Goal: Task Accomplishment & Management: Use online tool/utility

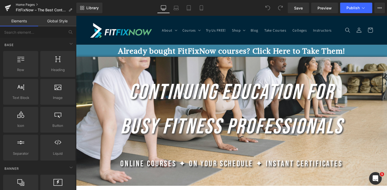
click at [28, 5] on link "Home Pages" at bounding box center [46, 5] width 61 height 4
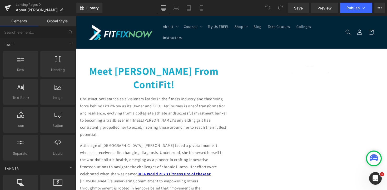
click at [158, 68] on strong "Meet Christine Conti From ContiFit!" at bounding box center [153, 77] width 129 height 27
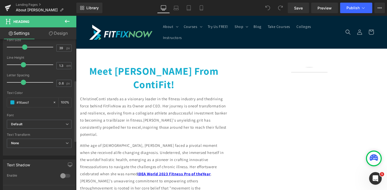
scroll to position [107, 0]
click at [31, 124] on b "Default" at bounding box center [38, 124] width 55 height 4
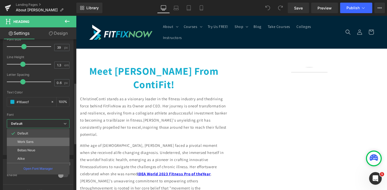
click at [29, 142] on p "Work Sans" at bounding box center [25, 142] width 16 height 4
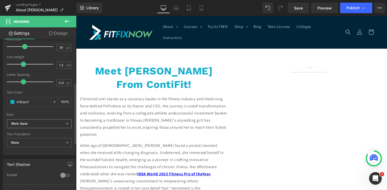
click at [34, 124] on b "Work Sans" at bounding box center [38, 124] width 55 height 4
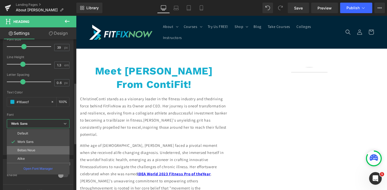
click at [32, 149] on p "Bebas Neue" at bounding box center [26, 151] width 18 height 4
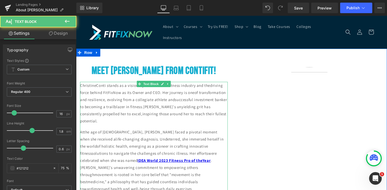
click at [130, 92] on p "ChristineConti stands as a visionary leader in the fitness industry and thedriv…" at bounding box center [154, 103] width 148 height 43
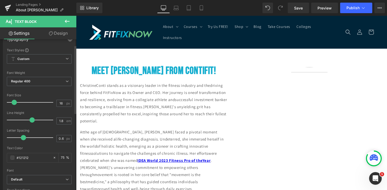
scroll to position [18, 0]
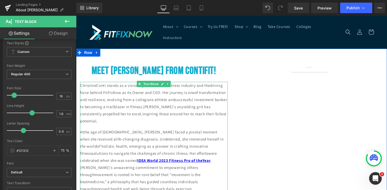
click at [139, 106] on p "ChristineConti stands as a visionary leader in the fitness industry and thedriv…" at bounding box center [154, 103] width 148 height 43
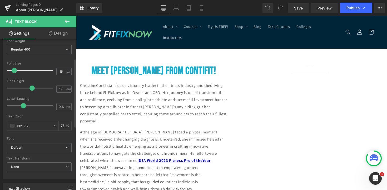
scroll to position [51, 0]
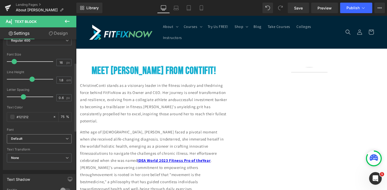
click at [35, 137] on b "Default" at bounding box center [38, 139] width 55 height 4
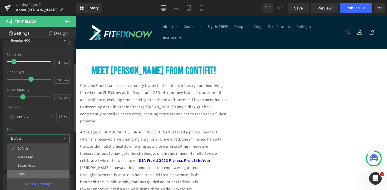
click at [34, 172] on li "Alike" at bounding box center [38, 174] width 63 height 8
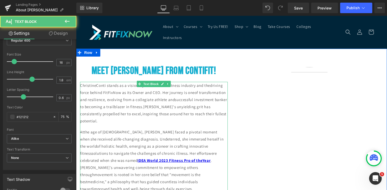
click at [117, 129] on p "Atthe age of 30, Christine faced a pivotal moment when she received alife-chang…" at bounding box center [154, 161] width 148 height 64
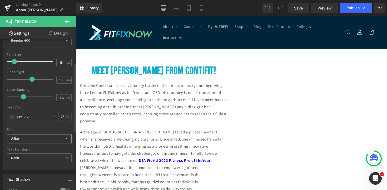
scroll to position [65, 0]
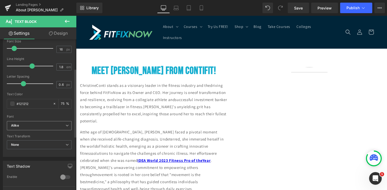
click at [41, 125] on b "Alike" at bounding box center [38, 126] width 55 height 4
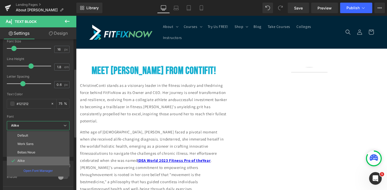
click at [38, 157] on li "Alike" at bounding box center [38, 161] width 63 height 8
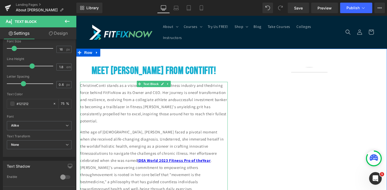
click at [175, 127] on div "ChristineConti stands as a visionary leader in the fitness industry and thedriv…" at bounding box center [154, 167] width 148 height 171
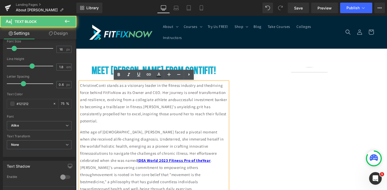
click at [85, 95] on p "ChristineConti stands as a visionary leader in the fitness industry and thedriv…" at bounding box center [154, 103] width 148 height 43
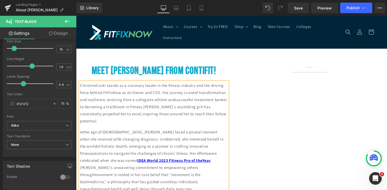
click at [219, 95] on p "ChristineConti stands as a visionary leader in the fitness industry and the dri…" at bounding box center [154, 103] width 148 height 43
click at [87, 107] on p "ChristineConti stands as a visionary leader in the fitness industry and the dri…" at bounding box center [154, 103] width 148 height 43
click at [182, 114] on p "ChristineConti stands as a visionary leader in the fitness industry and the dri…" at bounding box center [154, 103] width 148 height 43
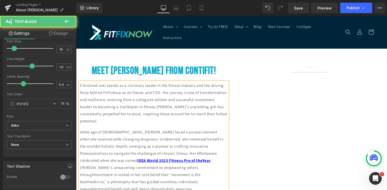
click at [182, 133] on p "Atthe age of 30, Christine faced a pivotal moment when she received alife-chang…" at bounding box center [154, 161] width 148 height 64
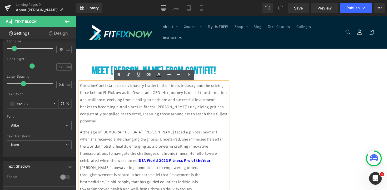
click at [97, 86] on p "ChristineConti stands as a visionary leader in the fitness industry and the dri…" at bounding box center [154, 103] width 148 height 43
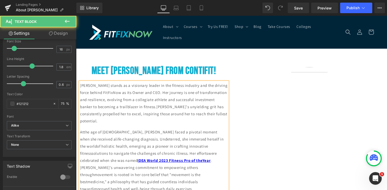
click at [108, 98] on p "Christine Conti stands as a visionary leader in the fitness industry and the dr…" at bounding box center [154, 103] width 148 height 43
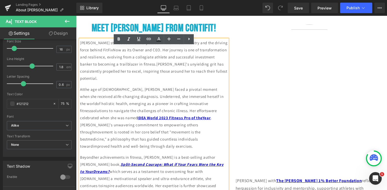
scroll to position [43, 0]
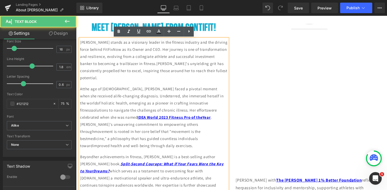
click at [84, 88] on p "Atthe age of 30, Christine faced a pivotal moment when she received alife-chang…" at bounding box center [154, 117] width 148 height 64
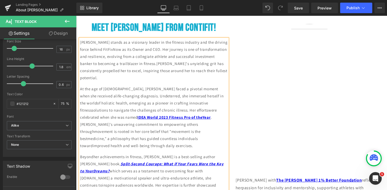
click at [216, 88] on p "At the age of 30, Christine faced a pivotal moment when she received alife-chan…" at bounding box center [154, 117] width 148 height 64
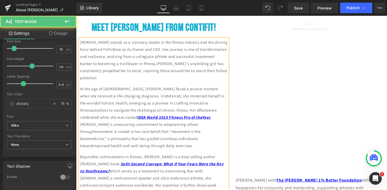
click at [207, 96] on p "At the age of 30, Christine faced a pivotal moment when she received a life-cha…" at bounding box center [154, 117] width 148 height 64
click at [191, 104] on p "At the age of 30, Christine faced a pivotal moment when she received a life-cha…" at bounding box center [154, 117] width 148 height 64
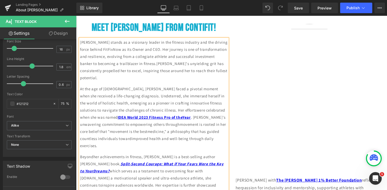
click at [181, 111] on p "At the age of 30, Christine faced a pivotal moment when she received a life-cha…" at bounding box center [154, 117] width 148 height 64
click at [171, 140] on p "At the age of 30, Christine faced a pivotal moment when she received a life-cha…" at bounding box center [154, 117] width 148 height 64
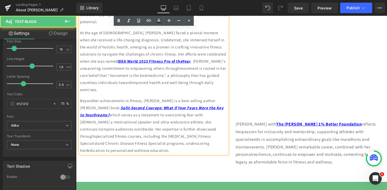
scroll to position [101, 0]
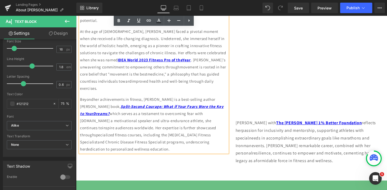
click at [95, 98] on p "Beyondher achievements in fitness, Christine is a best-selling author withher b…" at bounding box center [154, 124] width 148 height 57
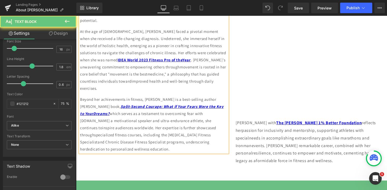
click at [140, 92] on p "At the age of 30, Christine faced a pivotal moment when she received a life-cha…" at bounding box center [154, 60] width 148 height 64
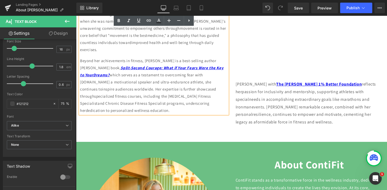
scroll to position [140, 0]
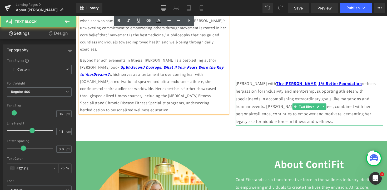
click at [255, 113] on div "Christine'sinvolvement with The Chris Nikic 1% Better Foundation reflects herpa…" at bounding box center [310, 103] width 148 height 46
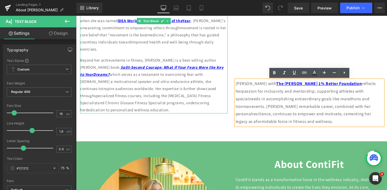
click at [83, 88] on p "Beyond her achievements in fitness, Christine is a best-selling author withher …" at bounding box center [154, 85] width 148 height 57
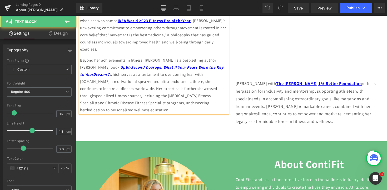
click at [94, 96] on p "Beyond her achievements in fitness, Christine is a best-selling author withher …" at bounding box center [154, 85] width 148 height 57
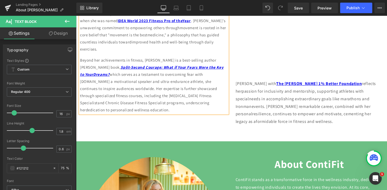
click at [205, 96] on p "Beyond her achievements in fitness, Christine is a best-selling author withher …" at bounding box center [154, 85] width 148 height 57
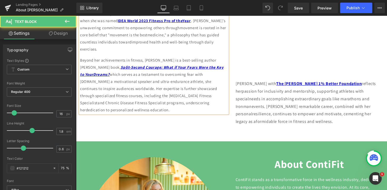
click at [210, 96] on p "Beyond her achievements in fitness, Christine is a best-selling author withher …" at bounding box center [154, 85] width 148 height 57
click at [200, 103] on p "Beyond her achievements in fitness, Christine is a best-selling author withher …" at bounding box center [154, 85] width 148 height 57
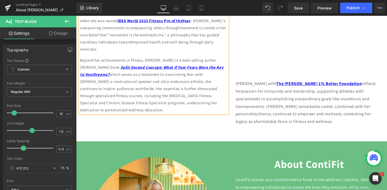
click at [195, 125] on div "Meet Christine Conti From ContiFit! Heading Christine Conti stands as a visiona…" at bounding box center [231, 25] width 311 height 233
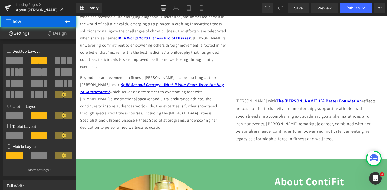
scroll to position [117, 0]
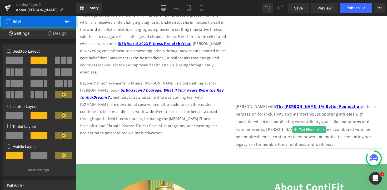
click at [248, 133] on div "Christine'sinvolvement with The Chris Nikic 1% Better Foundation reflects herpa…" at bounding box center [310, 126] width 148 height 46
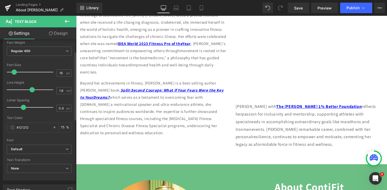
scroll to position [54, 0]
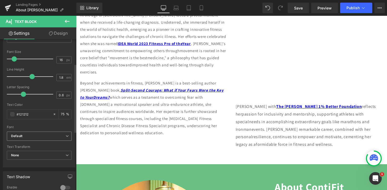
click at [36, 137] on b "Default" at bounding box center [38, 136] width 55 height 4
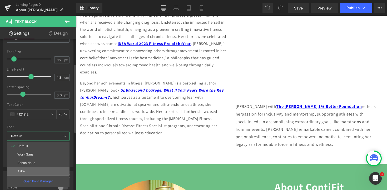
click at [36, 170] on li "Alike" at bounding box center [38, 171] width 63 height 8
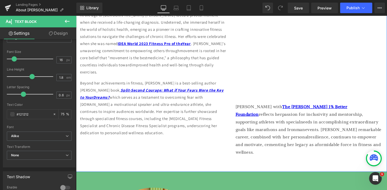
click at [154, 123] on p "Beyond her achievements in fitness, Christine is a best-selling author withher …" at bounding box center [154, 108] width 148 height 57
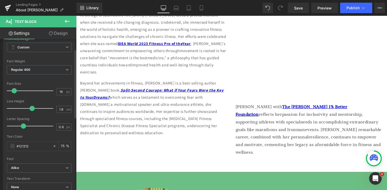
scroll to position [58, 0]
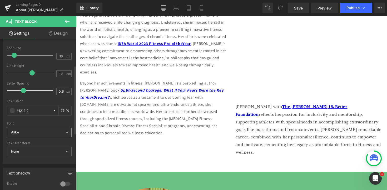
click at [42, 135] on b "Alike" at bounding box center [38, 132] width 55 height 4
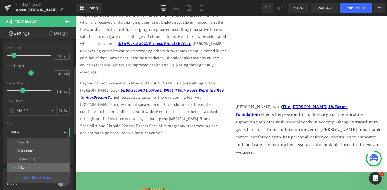
click at [36, 166] on li "Alike" at bounding box center [38, 168] width 63 height 8
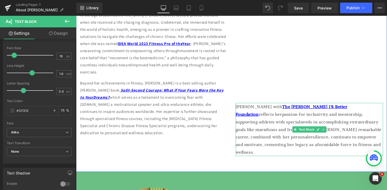
click at [272, 130] on div "Christine'sinvolvement with The Chris Nikic 1% Better Foundation reflects herpa…" at bounding box center [310, 129] width 148 height 53
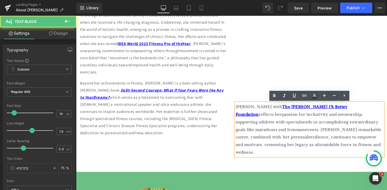
click at [191, 115] on p "Beyond her achievements in fitness, Christine is a best-selling author withher …" at bounding box center [154, 108] width 148 height 57
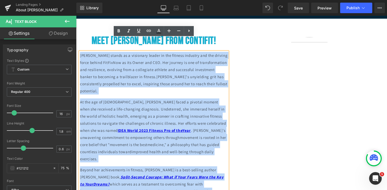
scroll to position [20, 0]
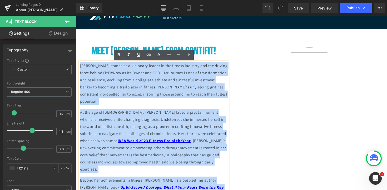
drag, startPoint x: 149, startPoint y: 132, endPoint x: 72, endPoint y: 54, distance: 109.5
click at [76, 54] on html "Skip to content About About About FitFixNow About Christine FAQs" at bounding box center [231, 83] width 311 height 174
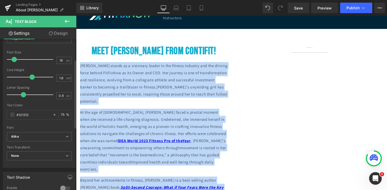
scroll to position [62, 0]
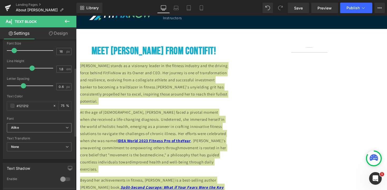
click at [44, 126] on b "Alike" at bounding box center [38, 128] width 55 height 4
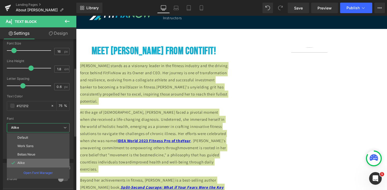
click at [41, 163] on li "Alike" at bounding box center [38, 163] width 63 height 8
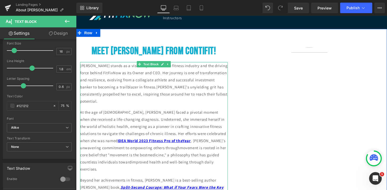
click at [139, 136] on p "At the age of 30, Christine faced a pivotal moment when she received a life-cha…" at bounding box center [154, 141] width 148 height 64
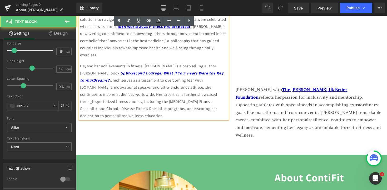
scroll to position [135, 0]
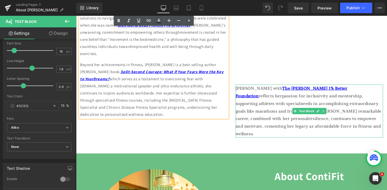
click at [298, 105] on div "Christine'sinvolvement with The Chris Nikic 1% Better Foundation reflects herpa…" at bounding box center [310, 111] width 148 height 53
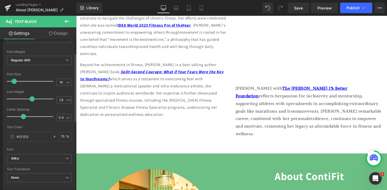
scroll to position [45, 0]
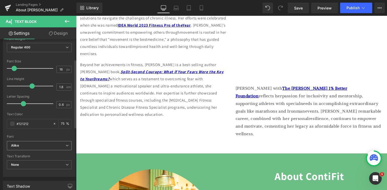
click at [32, 148] on b "Alike" at bounding box center [38, 146] width 55 height 4
click at [200, 99] on p "Beyond her achievements in fitness, Christine is a best-selling author withher …" at bounding box center [154, 89] width 148 height 57
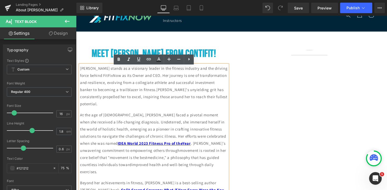
scroll to position [0, 0]
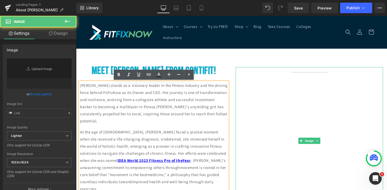
click at [284, 90] on img at bounding box center [309, 140] width 99 height 147
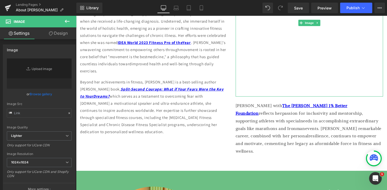
scroll to position [129, 0]
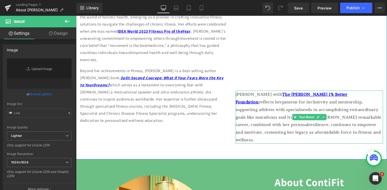
click at [284, 109] on div "Christine'sinvolvement with The Chris Nikic 1% Better Foundation reflects herpa…" at bounding box center [310, 117] width 148 height 53
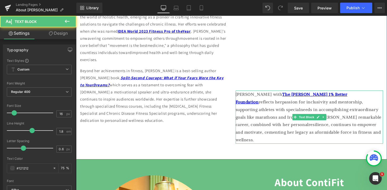
click at [257, 95] on div "Christine'sinvolvement with The Chris Nikic 1% Better Foundation reflects herpa…" at bounding box center [310, 117] width 148 height 53
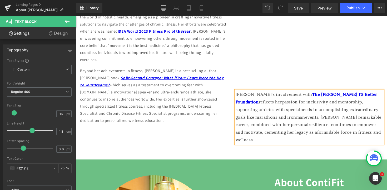
click at [259, 103] on div "Christine's involvement with The Chris Nikic 1% Better Foundation reflects herp…" at bounding box center [310, 117] width 148 height 53
click at [283, 103] on div "Christine's involvement with The Chris Nikic 1% Better Foundation reflects herp…" at bounding box center [310, 117] width 148 height 53
click at [301, 111] on div "Christine's involvement with The Chris Nikic 1% Better Foundation reflects her …" at bounding box center [310, 117] width 148 height 53
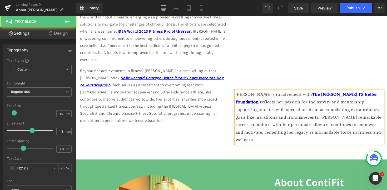
click at [306, 117] on div "Christine's involvement with The Chris Nikic 1% Better Foundation reflects her …" at bounding box center [310, 117] width 148 height 53
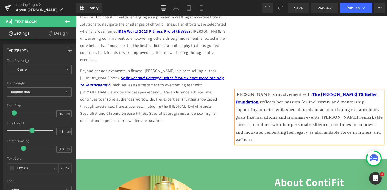
click at [308, 125] on div "Christine's involvement with The Chris Nikic 1% Better Foundation reflects her …" at bounding box center [310, 117] width 148 height 53
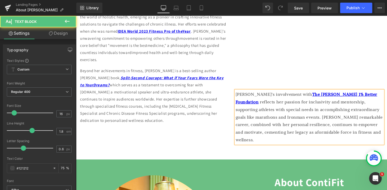
click at [317, 132] on div "Christine's involvement with The Chris Nikic 1% Better Foundation reflects her …" at bounding box center [310, 117] width 148 height 53
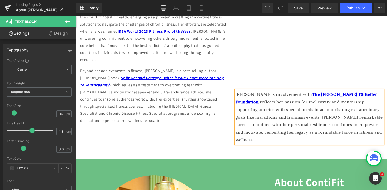
click at [310, 151] on div "Meet Christine Conti From ContiFit! Heading Christine Conti stands as a visiona…" at bounding box center [231, 39] width 311 height 240
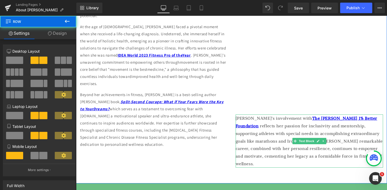
scroll to position [105, 0]
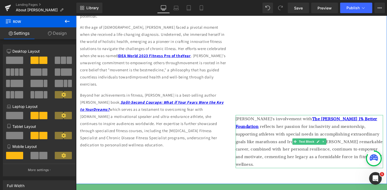
click at [284, 136] on div "Christine's involvement with The Chris Nikic 1% Better Foundation reflects her …" at bounding box center [310, 141] width 148 height 53
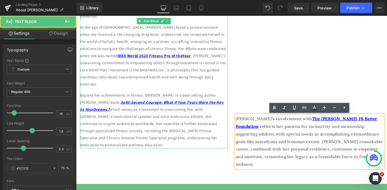
click at [158, 125] on p "Beyond her achievements in fitness, Christine is a best-selling author withher …" at bounding box center [154, 120] width 148 height 57
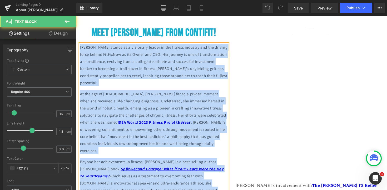
scroll to position [0, 0]
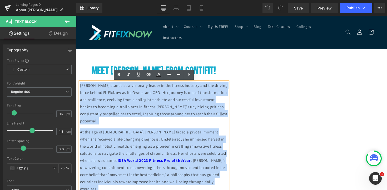
drag, startPoint x: 148, startPoint y: 146, endPoint x: 75, endPoint y: 77, distance: 100.6
click at [76, 77] on html "Skip to content About About About FitFixNow About Christine FAQs" at bounding box center [231, 103] width 311 height 174
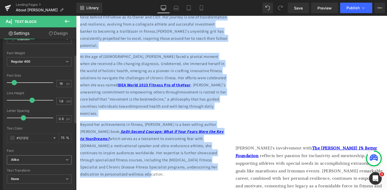
scroll to position [33, 0]
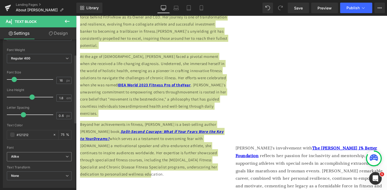
click at [49, 157] on b "Alike" at bounding box center [38, 157] width 55 height 4
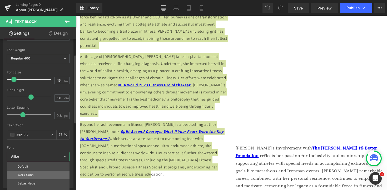
click at [44, 174] on li "Work Sans" at bounding box center [38, 175] width 63 height 8
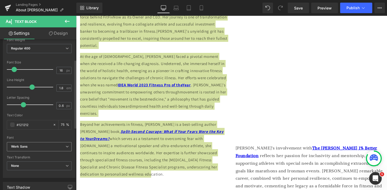
scroll to position [45, 0]
click at [43, 148] on span "Work Sans" at bounding box center [39, 145] width 65 height 9
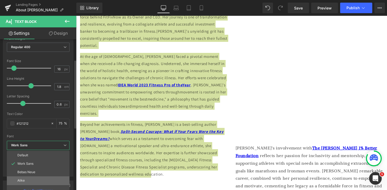
click at [40, 179] on li "Alike" at bounding box center [38, 180] width 63 height 8
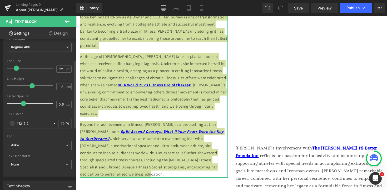
type input "23"
drag, startPoint x: 16, startPoint y: 67, endPoint x: 19, endPoint y: 67, distance: 3.2
click at [19, 67] on span at bounding box center [17, 68] width 5 height 5
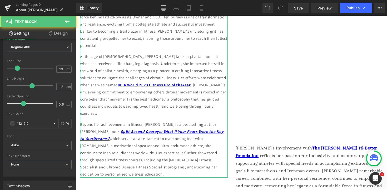
click at [101, 103] on p "At the age of 30, Christine faced a pivotal moment when she received a life-cha…" at bounding box center [154, 85] width 148 height 64
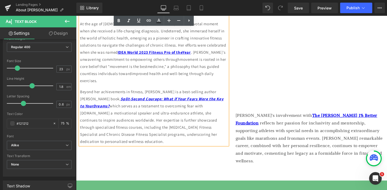
scroll to position [121, 0]
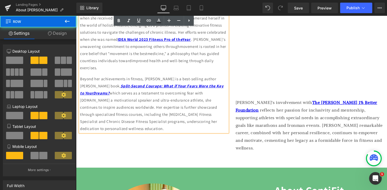
click at [154, 145] on div "Meet Christine Conti From ContiFit! Heading Christine Conti stands as a visiona…" at bounding box center [231, 48] width 311 height 240
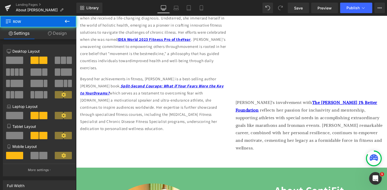
click at [148, 111] on p "Beyond her achievements in fitness, Christine is a best-selling author withher …" at bounding box center [154, 103] width 148 height 57
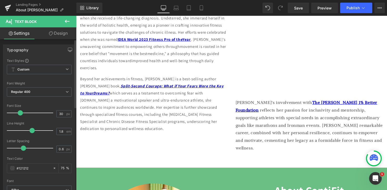
drag, startPoint x: 16, startPoint y: 111, endPoint x: 19, endPoint y: 111, distance: 3.2
click at [19, 111] on span at bounding box center [20, 112] width 5 height 5
type input "19"
drag, startPoint x: 22, startPoint y: 114, endPoint x: 17, endPoint y: 114, distance: 5.0
click at [17, 114] on span at bounding box center [15, 112] width 5 height 5
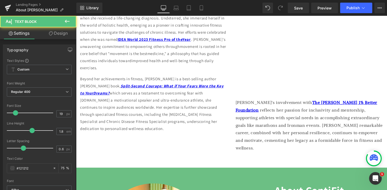
click at [150, 114] on p "Beyond her achievements in fitness, Christine is a best-selling author withher …" at bounding box center [154, 103] width 148 height 57
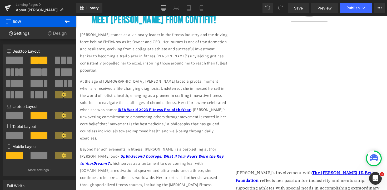
scroll to position [51, 0]
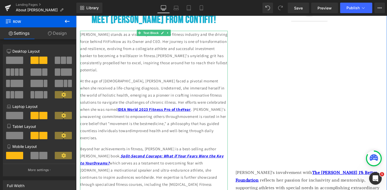
click at [147, 132] on p "At the age of 30, Christine faced a pivotal moment when she received a life-cha…" at bounding box center [154, 109] width 148 height 64
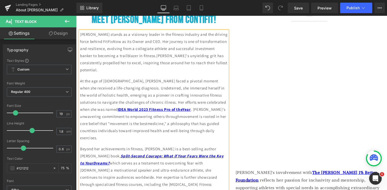
click at [181, 132] on p "At the age of 30, Christine faced a pivotal moment when she received a life-cha…" at bounding box center [154, 109] width 148 height 64
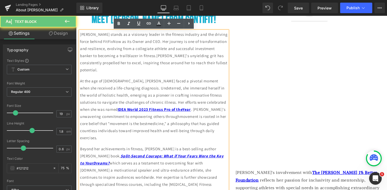
click at [159, 124] on p "At the age of 30, Christine faced a pivotal moment when she received a life-cha…" at bounding box center [154, 109] width 148 height 64
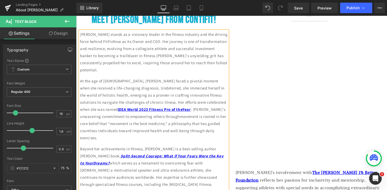
click at [184, 116] on p "At the age of 30, Christine faced a pivotal moment when she received a life-cha…" at bounding box center [154, 109] width 148 height 64
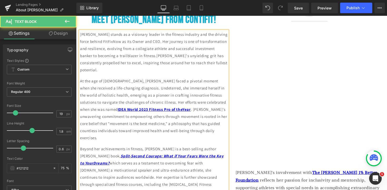
click at [186, 131] on p "At the age of 30, Christine faced a pivotal moment when she received a life-cha…" at bounding box center [154, 109] width 148 height 64
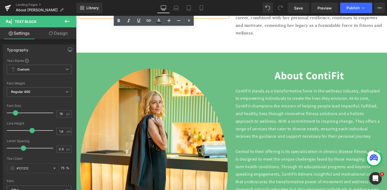
scroll to position [258, 0]
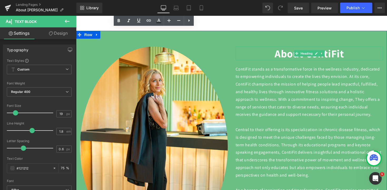
click at [328, 53] on h1 "About ContiFit" at bounding box center [310, 54] width 148 height 14
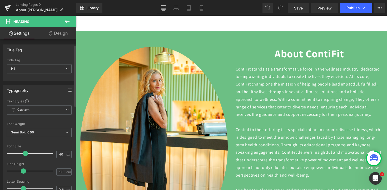
scroll to position [94, 0]
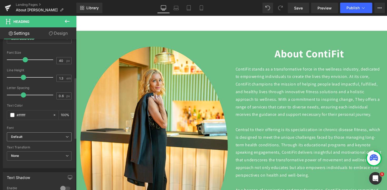
click at [31, 139] on b "Default" at bounding box center [38, 137] width 55 height 4
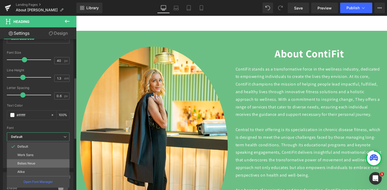
click at [33, 162] on p "Bebas Neue" at bounding box center [26, 164] width 18 height 4
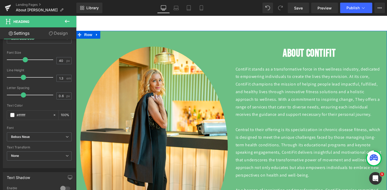
click at [245, 95] on p "ContiFit stands as a transformative force in the wellness industry, dedicated t…" at bounding box center [310, 149] width 148 height 167
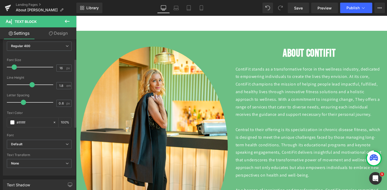
scroll to position [64, 0]
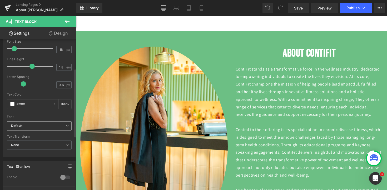
click at [39, 124] on b "Default" at bounding box center [38, 126] width 55 height 4
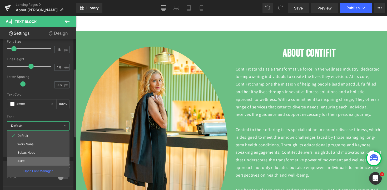
click at [31, 163] on li "Alike" at bounding box center [38, 161] width 63 height 8
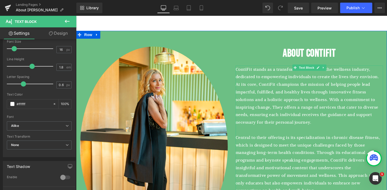
click at [274, 100] on p "ContiFit stands as a transformative force in the wellness industry, dedicated t…" at bounding box center [310, 161] width 148 height 190
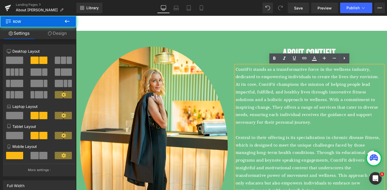
click at [210, 40] on div "Image About ContiFit Heading ContiFit stands as a transformative force in the w…" at bounding box center [231, 151] width 311 height 240
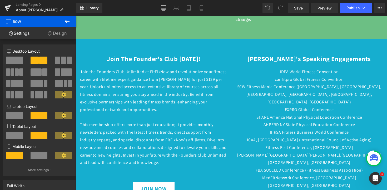
scroll to position [511, 0]
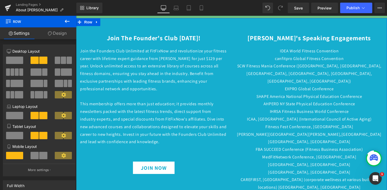
click at [185, 25] on div "Join The Founder's Club Today! Heading Join the Founders Club Unlimited at FitF…" at bounding box center [231, 116] width 311 height 197
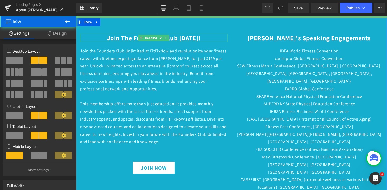
click at [186, 34] on h2 "Join The Founder's Club Today!" at bounding box center [154, 38] width 148 height 8
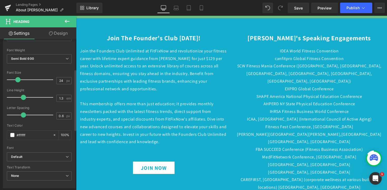
scroll to position [85, 0]
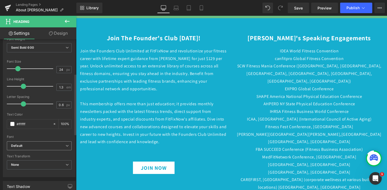
click at [31, 147] on b "Default" at bounding box center [38, 146] width 55 height 4
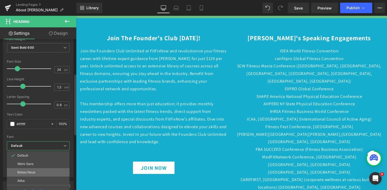
click at [31, 171] on li "Bebas Neue" at bounding box center [38, 172] width 63 height 8
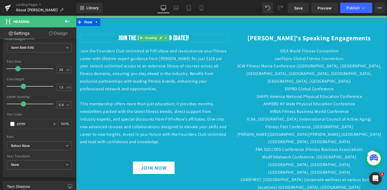
click at [176, 34] on h2 "Join The Founder's Club Today!" at bounding box center [154, 38] width 148 height 8
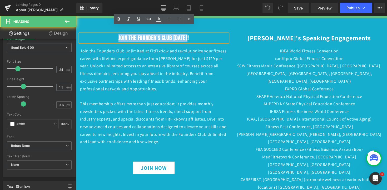
drag, startPoint x: 194, startPoint y: 31, endPoint x: 85, endPoint y: 31, distance: 109.8
click at [85, 34] on h2 "Join The Founder's Club Today!" at bounding box center [154, 38] width 148 height 8
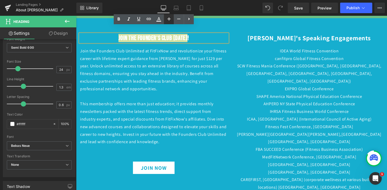
click at [168, 18] on icon at bounding box center [169, 19] width 6 height 6
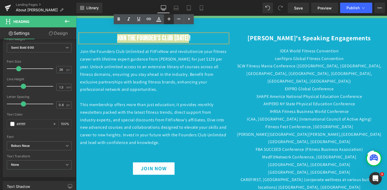
click at [168, 18] on icon at bounding box center [169, 19] width 6 height 6
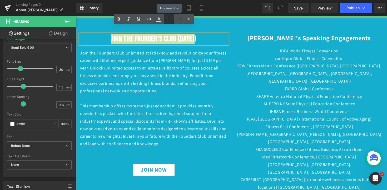
click at [168, 18] on icon at bounding box center [169, 19] width 6 height 6
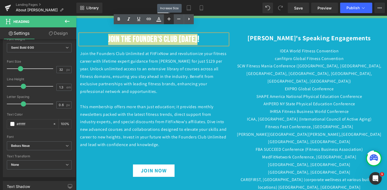
click at [168, 18] on icon at bounding box center [169, 19] width 6 height 6
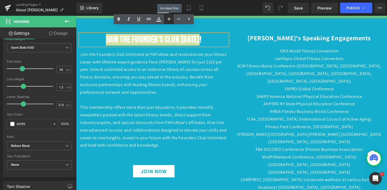
click at [168, 18] on icon at bounding box center [169, 19] width 6 height 6
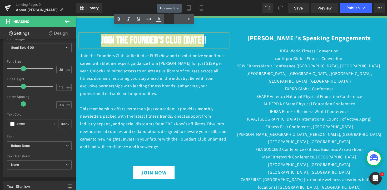
click at [168, 18] on icon at bounding box center [169, 19] width 6 height 6
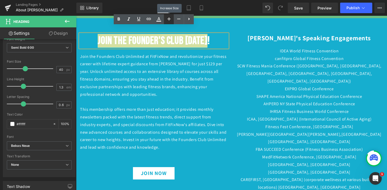
click at [168, 18] on icon at bounding box center [169, 19] width 6 height 6
type input "42"
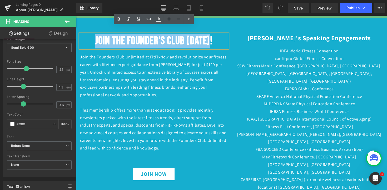
click at [161, 76] on p "Join the Founders Club Unlimited at FitFixNow and revolutionize your fitness ca…" at bounding box center [154, 102] width 148 height 98
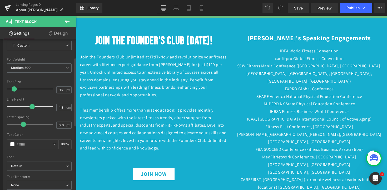
scroll to position [61, 0]
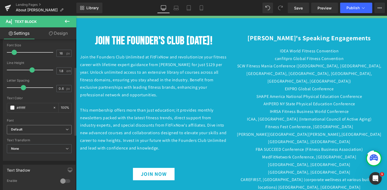
click at [36, 130] on b "Default" at bounding box center [38, 129] width 55 height 4
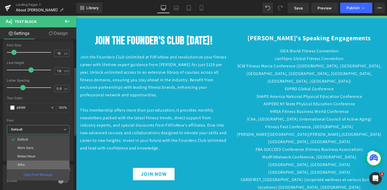
click at [32, 165] on li "Alike" at bounding box center [38, 165] width 63 height 8
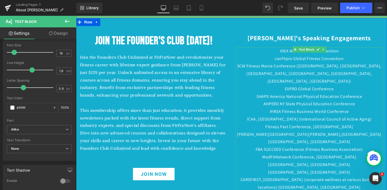
scroll to position [507, 0]
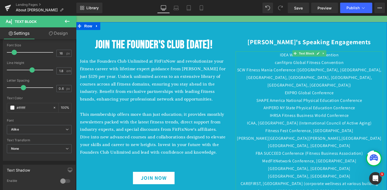
click at [221, 104] on p "Join the Founders Club Unlimited at FitFixNow and revolutionize your fitness ca…" at bounding box center [154, 106] width 148 height 98
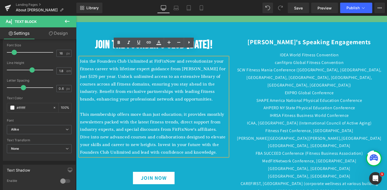
click at [308, 75] on p "IDEA World Fitness Convention canfitpro Global Fitness Convention SCW Fitness M…" at bounding box center [310, 127] width 148 height 152
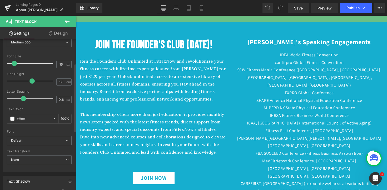
scroll to position [53, 0]
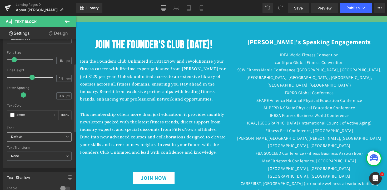
click at [38, 137] on b "Default" at bounding box center [38, 137] width 55 height 4
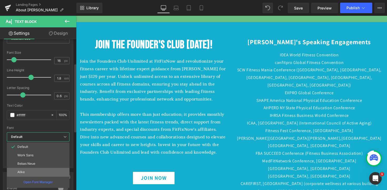
click at [33, 171] on li "Alike" at bounding box center [38, 172] width 63 height 8
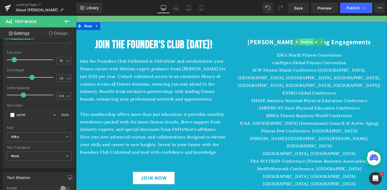
click at [310, 39] on span "Heading" at bounding box center [306, 42] width 14 height 6
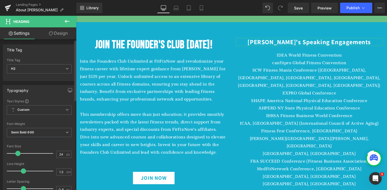
scroll to position [80, 0]
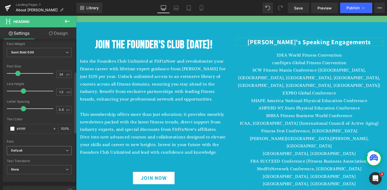
click at [34, 153] on span "Default" at bounding box center [39, 150] width 65 height 9
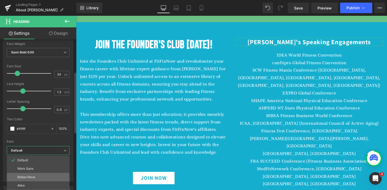
click at [34, 177] on p "Bebas Neue" at bounding box center [26, 177] width 18 height 4
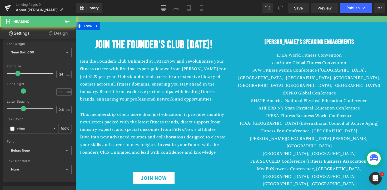
click at [303, 38] on div "Christine's Speaking Engagements Heading" at bounding box center [310, 42] width 148 height 8
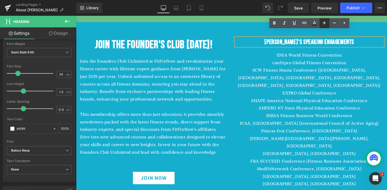
click at [324, 24] on icon at bounding box center [324, 23] width 6 height 6
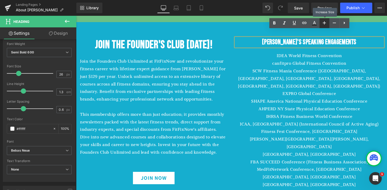
click at [324, 24] on icon at bounding box center [324, 23] width 6 height 6
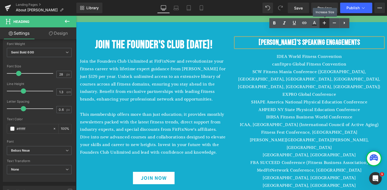
click at [324, 24] on icon at bounding box center [324, 23] width 6 height 6
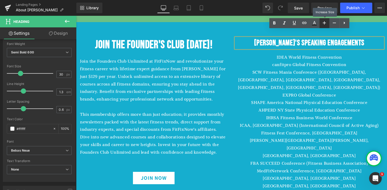
click at [324, 24] on icon at bounding box center [324, 23] width 6 height 6
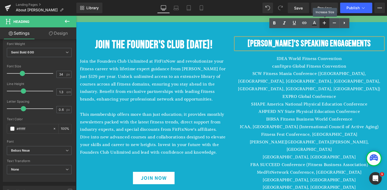
click at [324, 24] on icon at bounding box center [324, 23] width 6 height 6
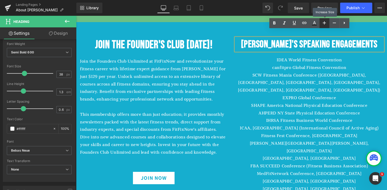
click at [324, 24] on icon at bounding box center [324, 23] width 6 height 6
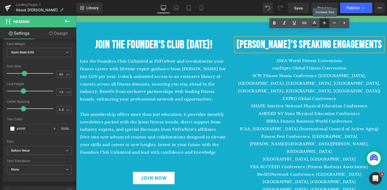
click at [324, 24] on icon at bounding box center [324, 23] width 6 height 6
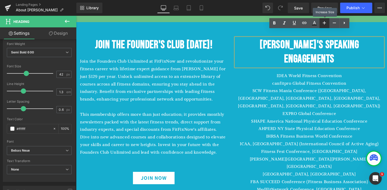
click at [324, 25] on icon at bounding box center [324, 23] width 6 height 6
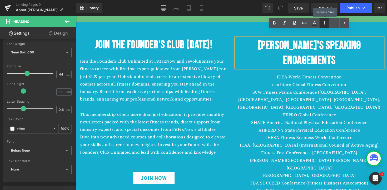
click at [324, 25] on icon at bounding box center [324, 23] width 6 height 6
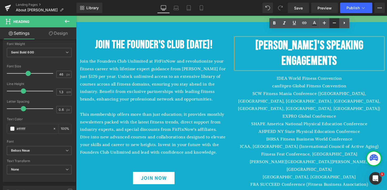
click at [333, 24] on icon at bounding box center [334, 23] width 6 height 6
type input "44"
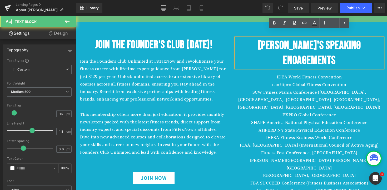
click at [309, 73] on p "IDEA World Fitness Convention canfitpro Global Fitness Convention SCW Fitness M…" at bounding box center [310, 152] width 148 height 159
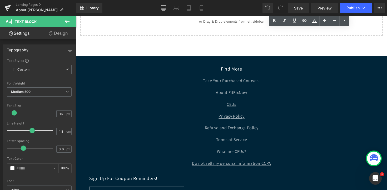
scroll to position [803, 0]
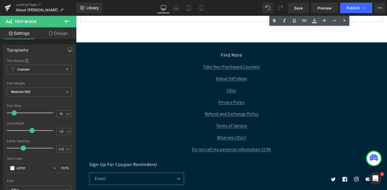
click at [140, 161] on div "Sign Up For Coupon Reminders! Email" at bounding box center [160, 173] width 142 height 24
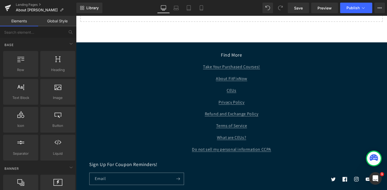
click at [140, 161] on h2 "Sign Up For Coupon Reminders!" at bounding box center [160, 164] width 142 height 6
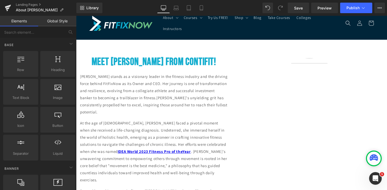
scroll to position [7, 0]
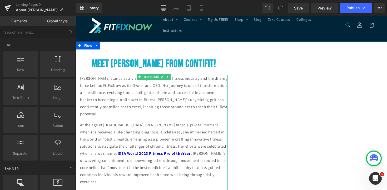
click at [143, 113] on p "Christine Conti stands as a visionary leader in the fitness industry and the dr…" at bounding box center [154, 96] width 148 height 43
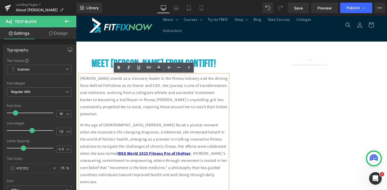
click at [81, 78] on p "Christine Conti stands as a visionary leader in the fitness industry and the dr…" at bounding box center [154, 96] width 148 height 43
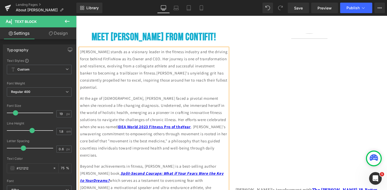
scroll to position [0, 0]
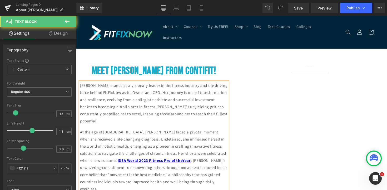
click at [215, 100] on p "Christine Conti stands as a visionary leader in the fitness industry and the dr…" at bounding box center [154, 103] width 148 height 43
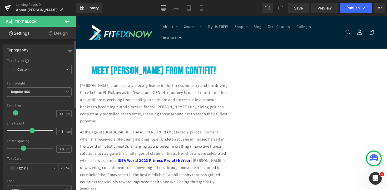
scroll to position [27, 0]
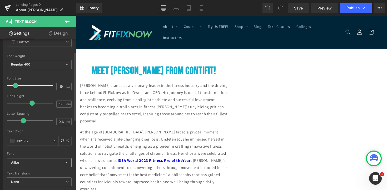
click at [31, 164] on b "Alike" at bounding box center [38, 163] width 55 height 4
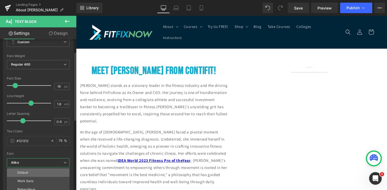
click at [33, 169] on li "Default" at bounding box center [38, 173] width 63 height 8
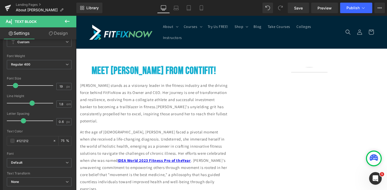
click at [138, 110] on p "Christine Conti stands as a visionary leader in the fitness industry and the dr…" at bounding box center [154, 103] width 148 height 43
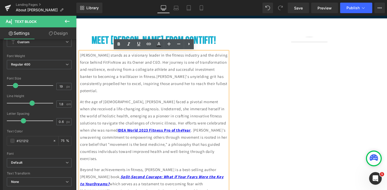
scroll to position [31, 0]
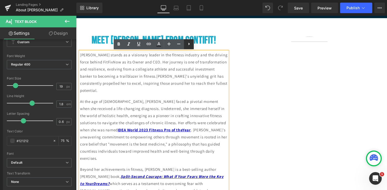
click at [188, 47] on icon at bounding box center [189, 44] width 6 height 6
click at [170, 78] on p "Christine Conti stands as a visionary leader in the fitness industry and the dr…" at bounding box center [154, 72] width 148 height 43
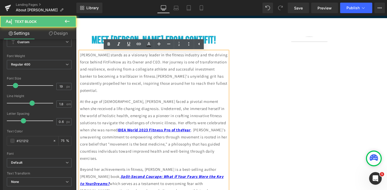
scroll to position [0, 0]
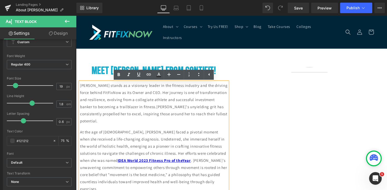
click at [211, 53] on div "Meet Christine Conti From ContiFit! Heading Christine Conti stands as a visiona…" at bounding box center [231, 169] width 311 height 240
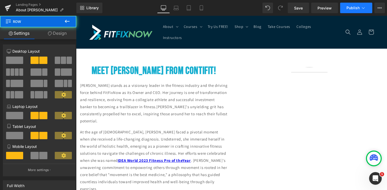
click at [347, 9] on button "Publish" at bounding box center [356, 8] width 32 height 11
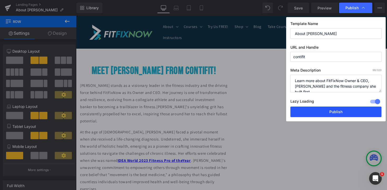
click at [328, 112] on button "Publish" at bounding box center [335, 112] width 91 height 11
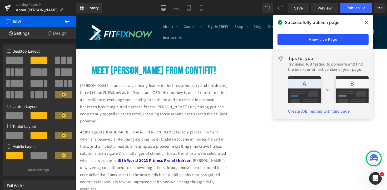
click at [333, 39] on link "View Live Page" at bounding box center [323, 39] width 91 height 11
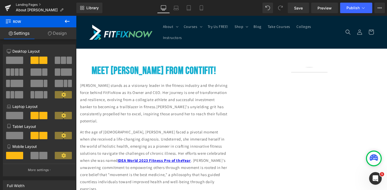
click at [23, 4] on link "Landing Pages" at bounding box center [46, 5] width 61 height 4
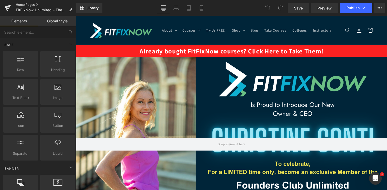
click at [33, 4] on link "Home Pages" at bounding box center [46, 5] width 61 height 4
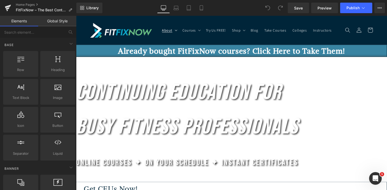
click at [176, 25] on summary "About" at bounding box center [171, 30] width 21 height 11
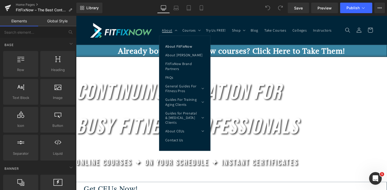
click at [181, 43] on link "About FitFixNow" at bounding box center [187, 47] width 52 height 9
click at [20, 4] on link "Home Pages" at bounding box center [46, 5] width 61 height 4
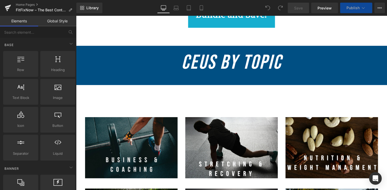
scroll to position [406, 0]
